Goal: Information Seeking & Learning: Learn about a topic

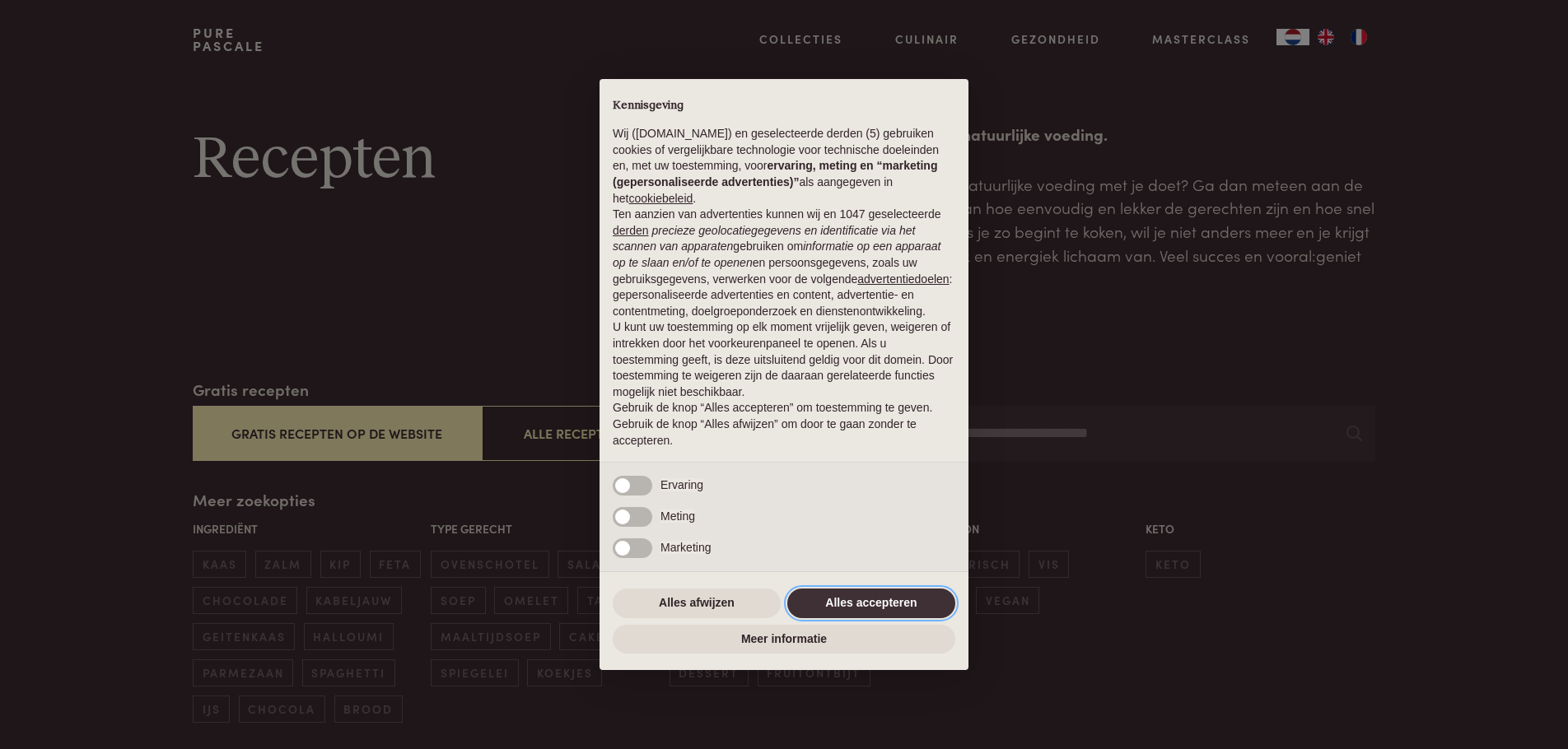
click at [865, 607] on button "Alles accepteren" at bounding box center [871, 603] width 168 height 29
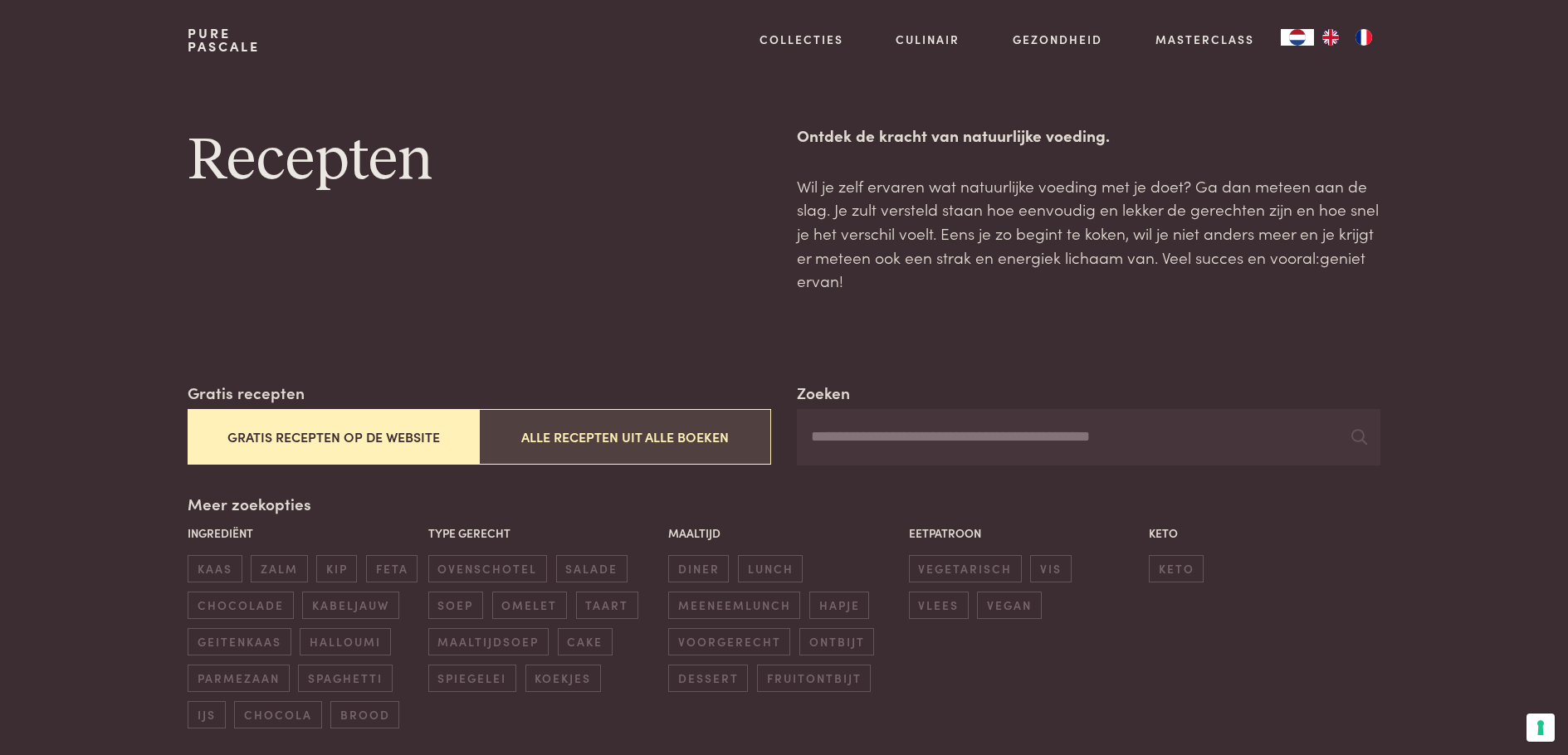
click at [520, 432] on button "Alle recepten uit alle boeken" at bounding box center [625, 437] width 291 height 56
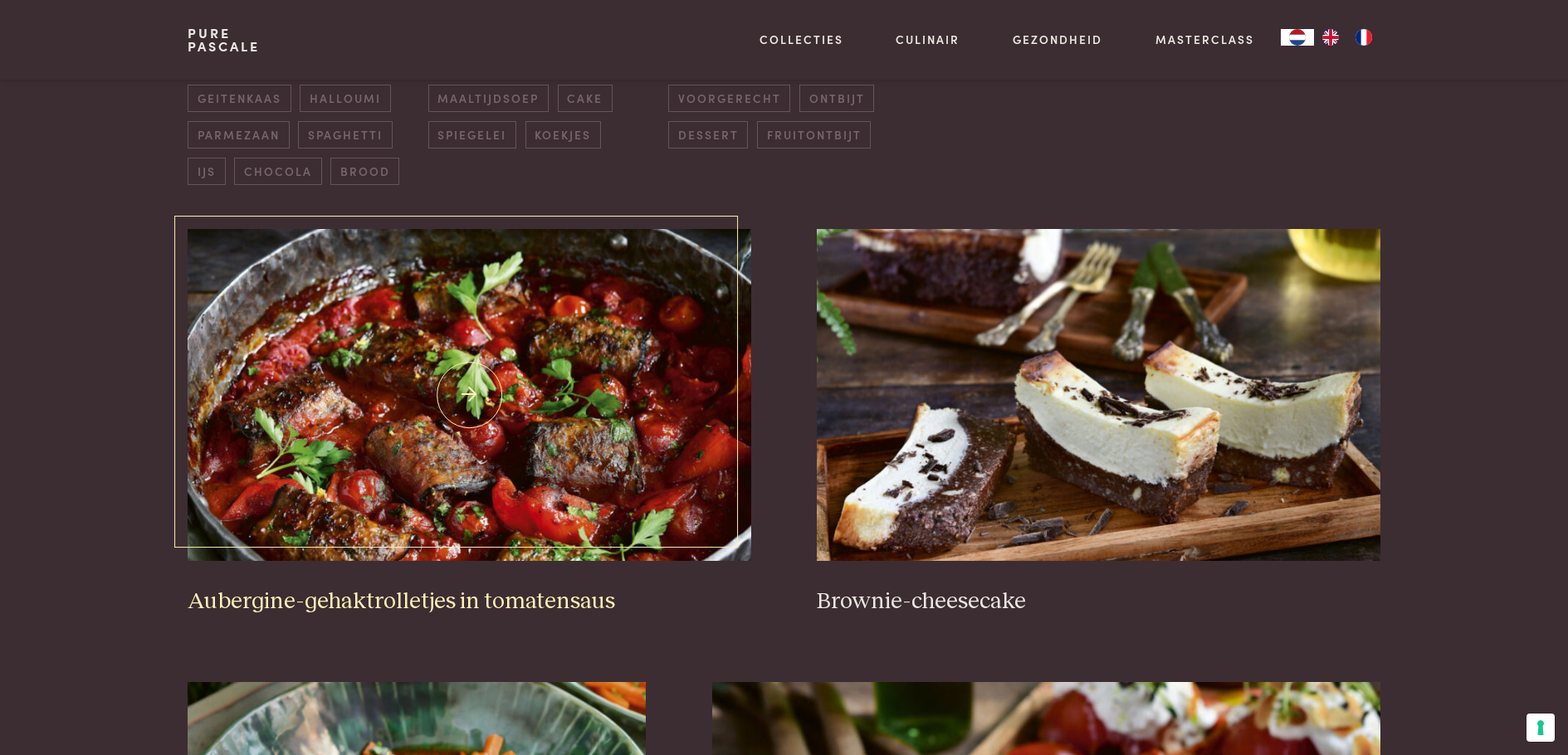
scroll to position [464, 0]
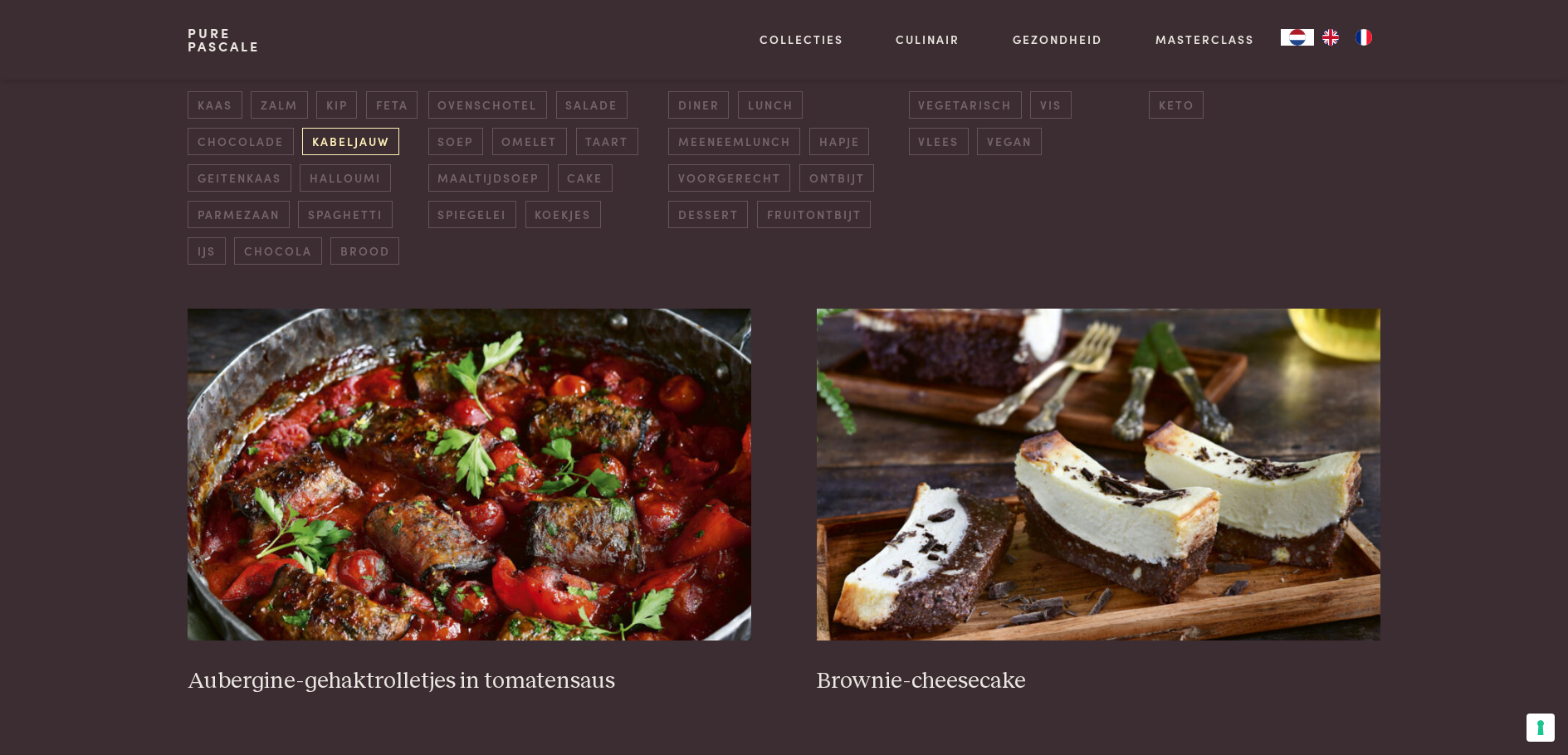
click at [361, 144] on span "kabeljauw" at bounding box center [350, 141] width 96 height 28
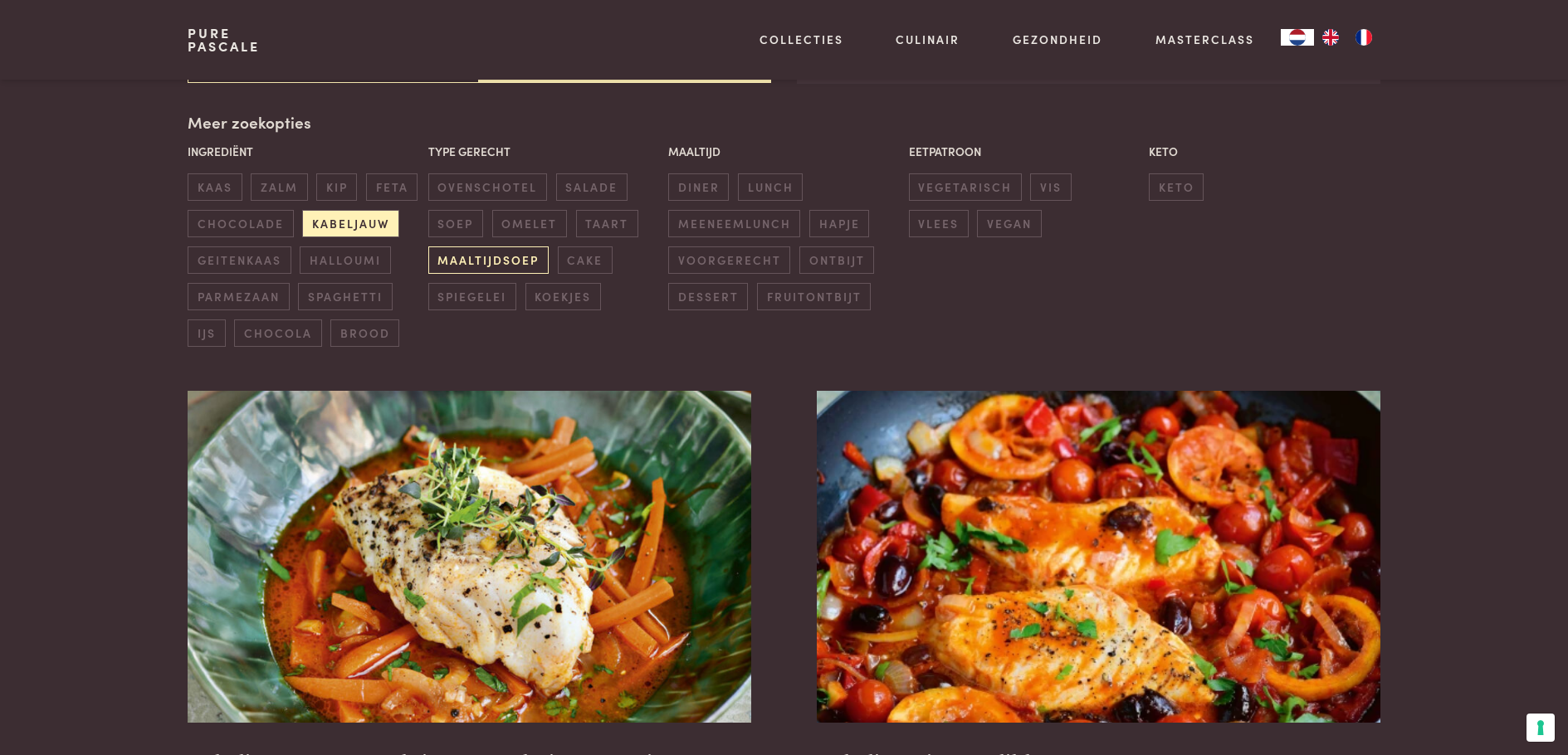
scroll to position [381, 0]
click at [367, 220] on span "kabeljauw" at bounding box center [350, 224] width 96 height 28
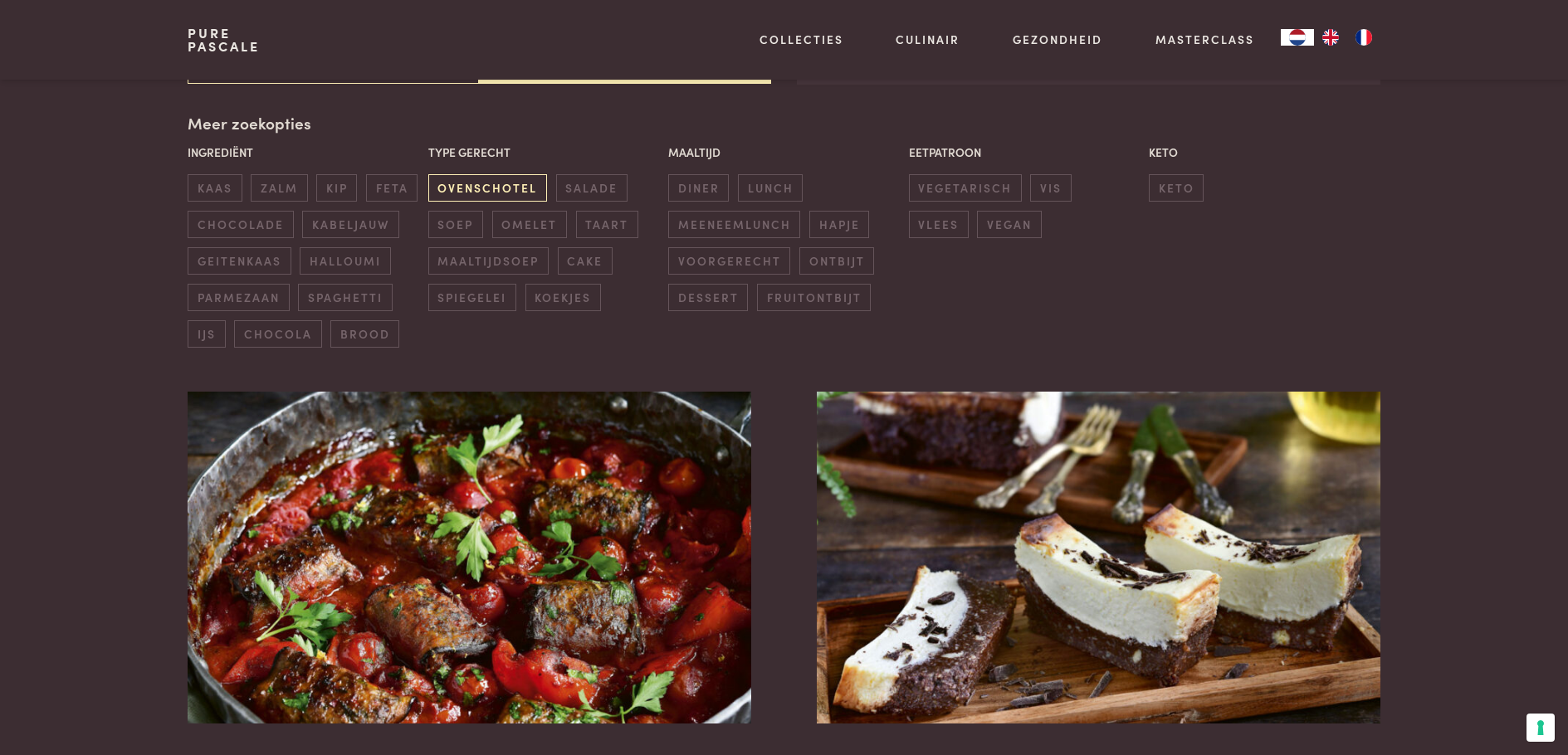
click at [483, 189] on span "ovenschotel" at bounding box center [488, 188] width 119 height 28
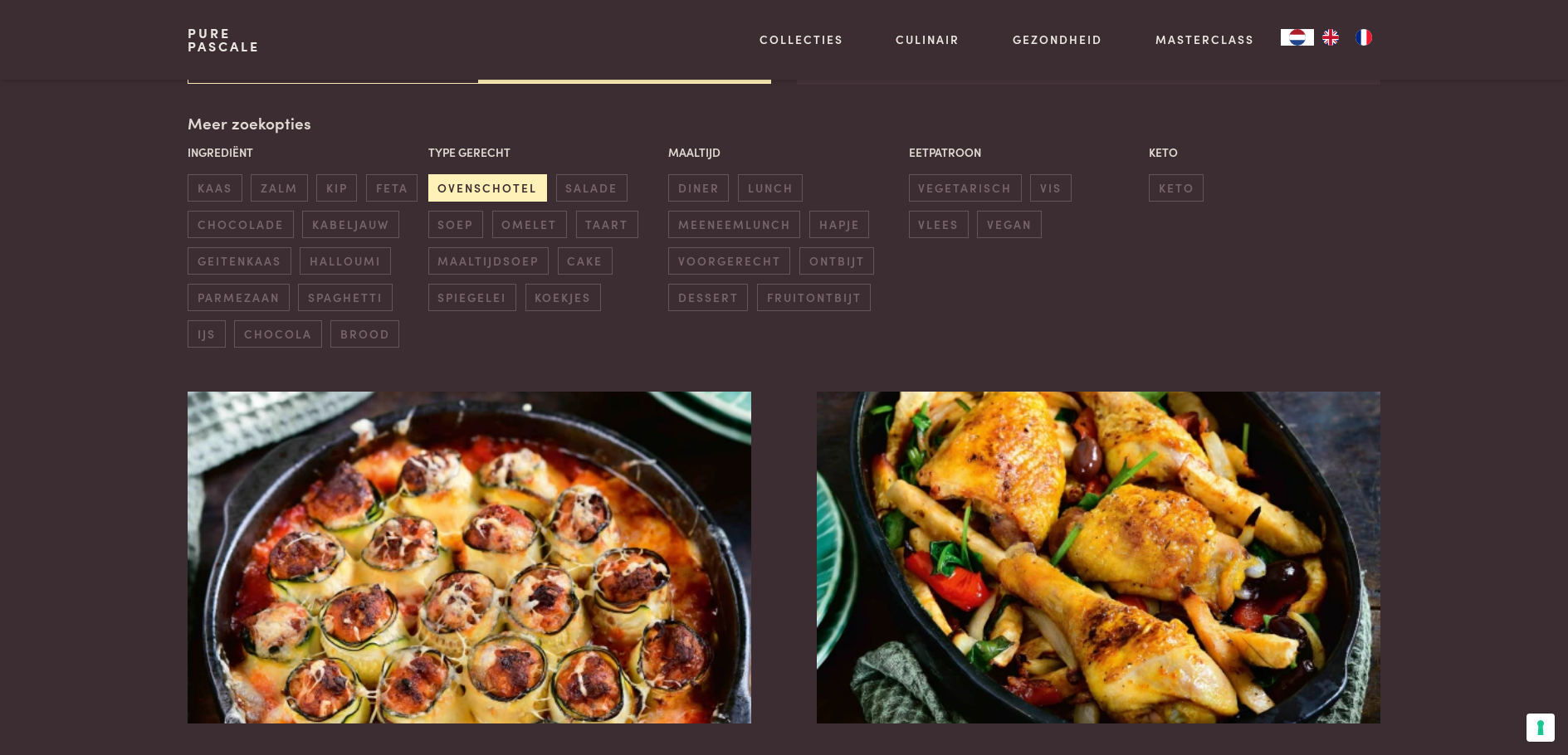
click at [509, 177] on span "ovenschotel" at bounding box center [488, 188] width 119 height 28
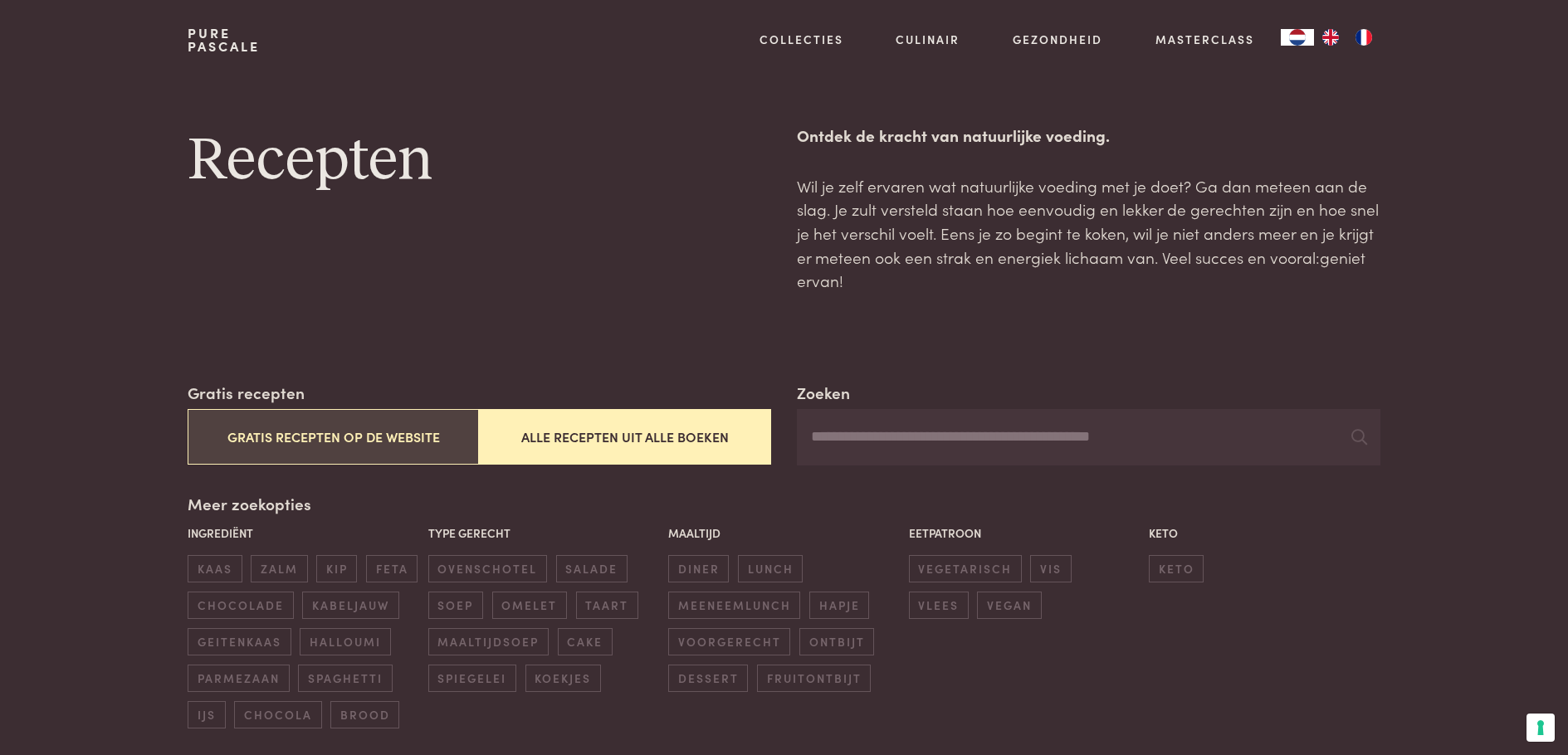
click at [372, 421] on button "Gratis recepten op de website" at bounding box center [333, 437] width 291 height 56
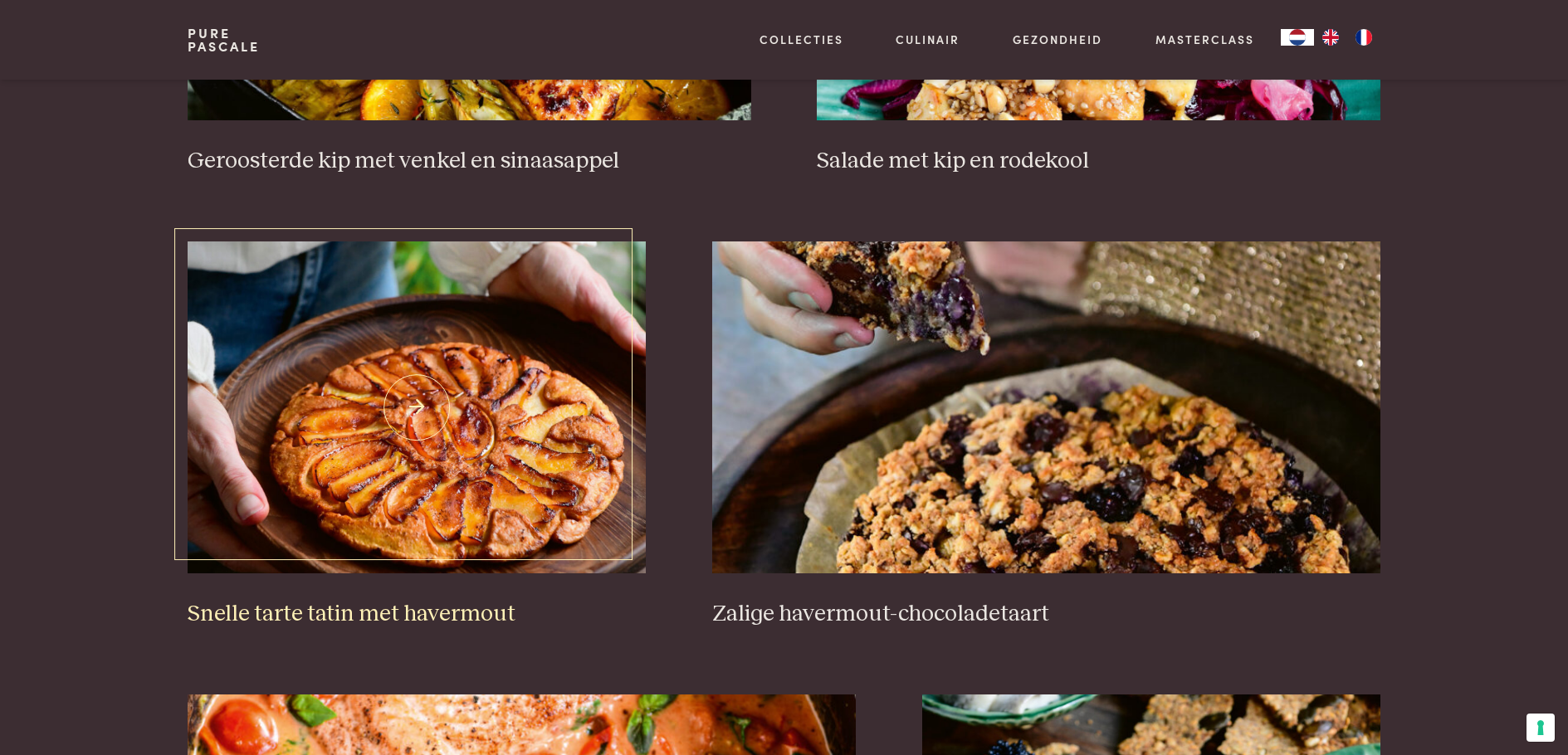
scroll to position [2870, 0]
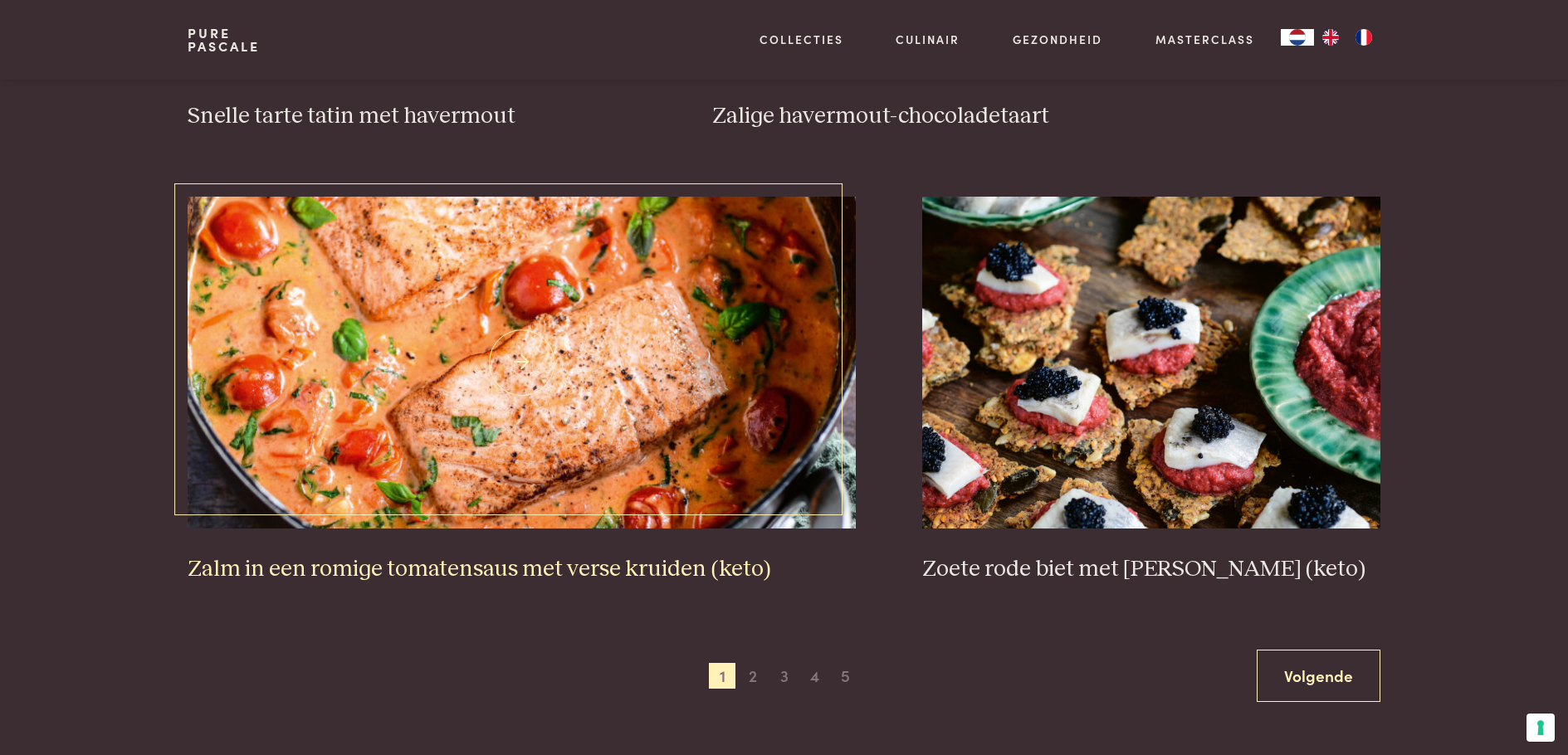
click at [572, 397] on img at bounding box center [522, 363] width 669 height 332
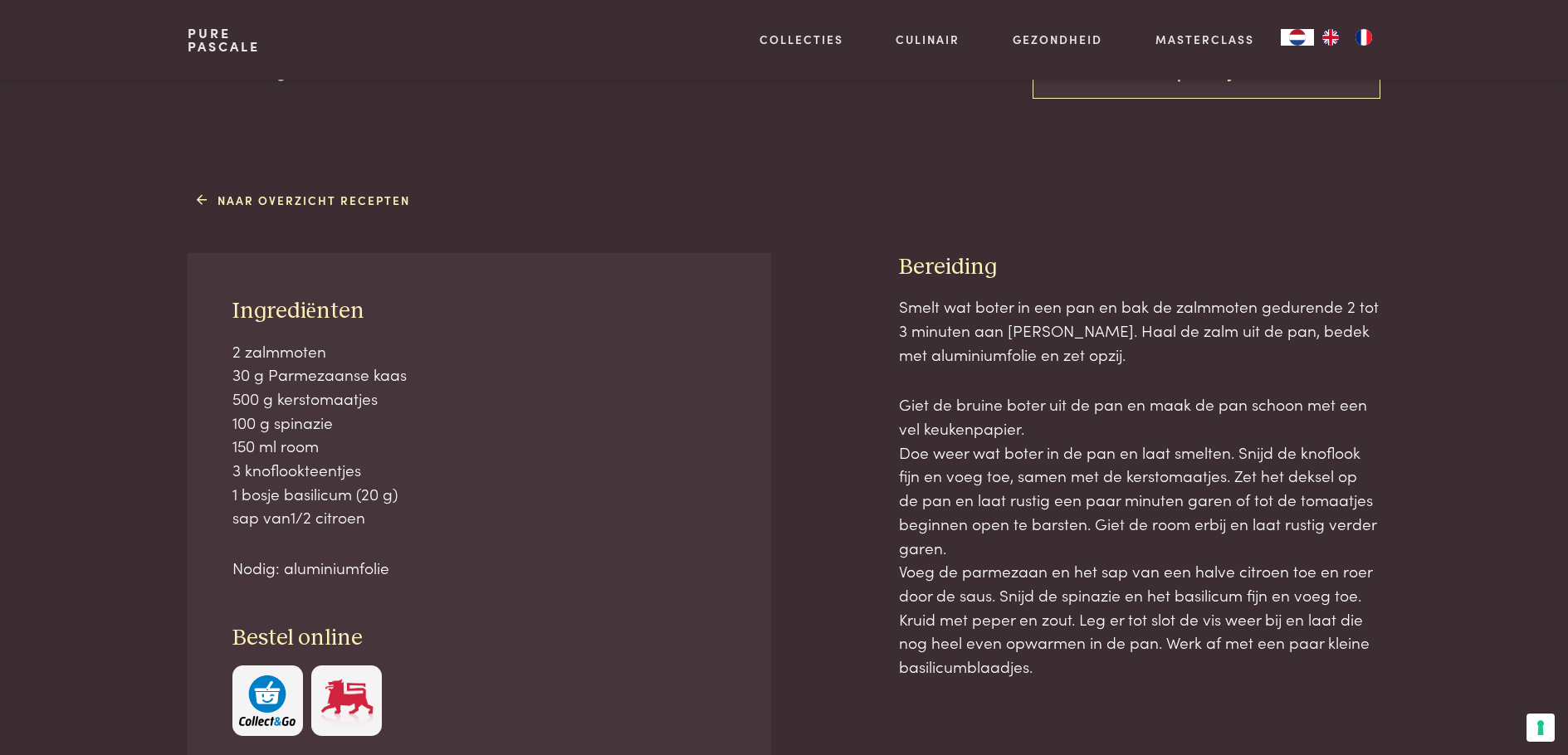
scroll to position [996, 0]
